Goal: Information Seeking & Learning: Learn about a topic

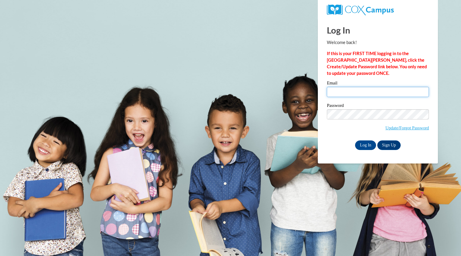
click at [372, 90] on input "Email" at bounding box center [378, 92] width 102 height 10
type input "jordanhoward123512@gmail.com"
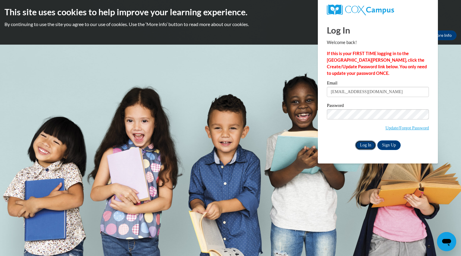
click at [359, 147] on input "Log In" at bounding box center [365, 146] width 21 height 10
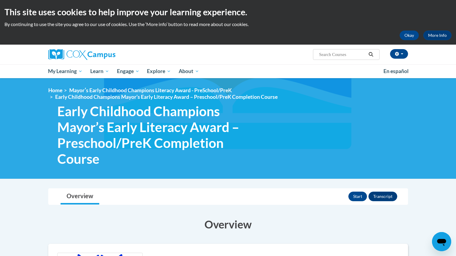
scroll to position [28, 0]
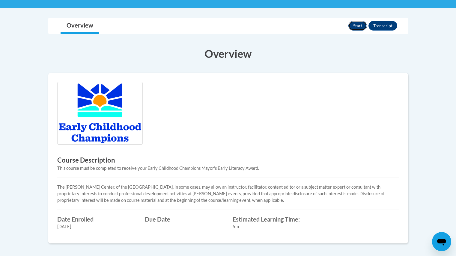
click at [356, 26] on button "Start" at bounding box center [357, 26] width 19 height 10
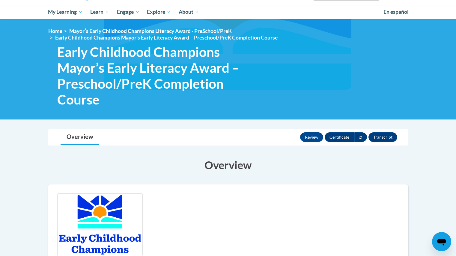
scroll to position [58, 0]
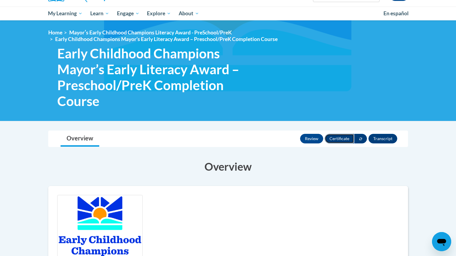
click at [332, 142] on button "Certificate" at bounding box center [339, 139] width 29 height 10
